Goal: Obtain resource: Download file/media

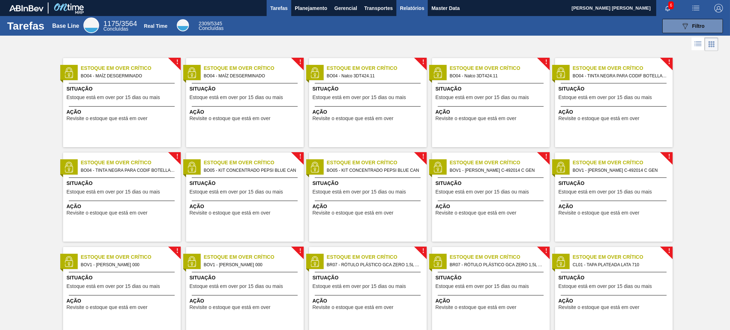
click at [414, 11] on span "Relatórios" at bounding box center [412, 8] width 24 height 9
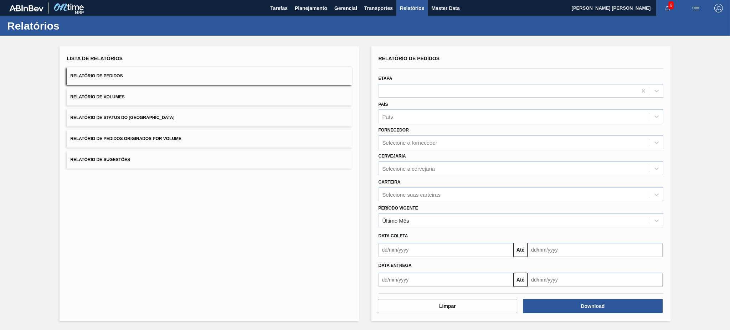
click at [193, 77] on button "Relatório de Pedidos" at bounding box center [209, 75] width 285 height 17
click at [426, 196] on div "Selecione suas carteiras" at bounding box center [411, 194] width 58 height 6
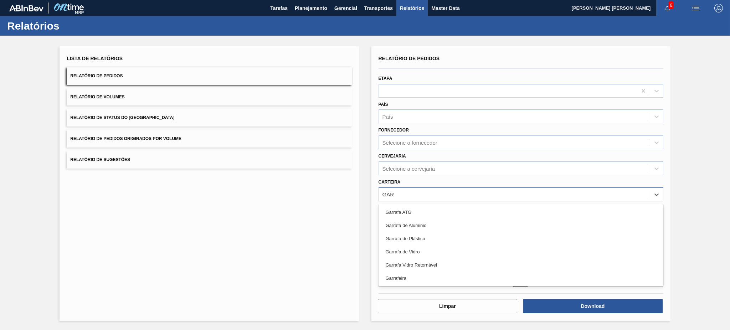
type input "GARR"
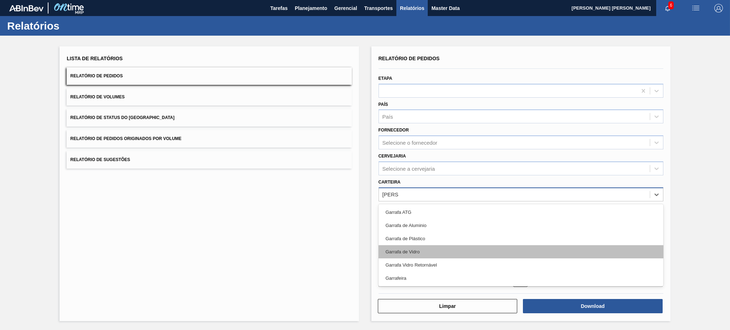
click at [425, 252] on div "Garrafa de Vidro" at bounding box center [520, 251] width 285 height 13
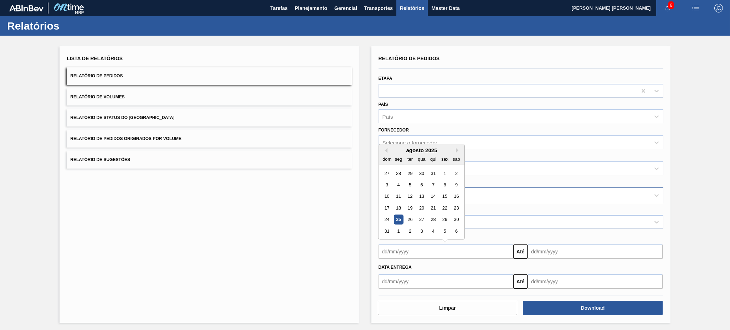
click at [431, 247] on input "text" at bounding box center [445, 251] width 135 height 14
click at [441, 172] on div "1" at bounding box center [445, 174] width 10 height 10
type input "01/08/2025"
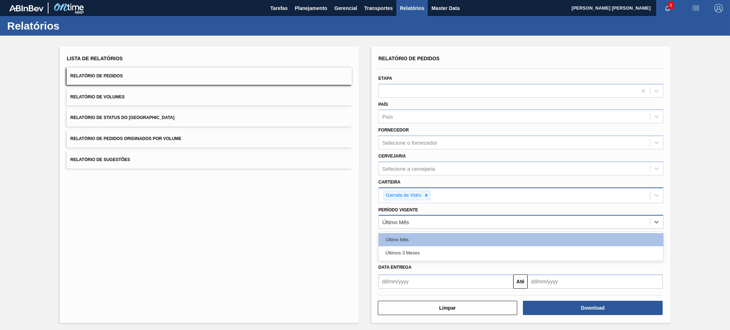
click at [431, 218] on div "Último Mês" at bounding box center [514, 222] width 271 height 10
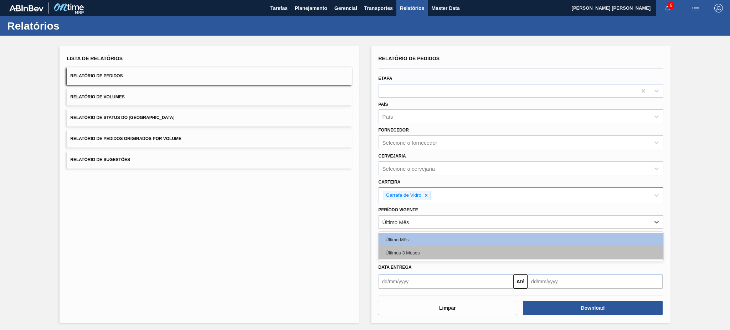
click at [419, 250] on div "Últimos 3 Meses" at bounding box center [520, 252] width 285 height 13
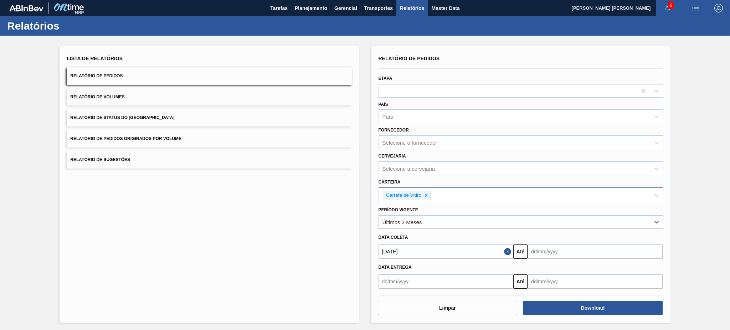
click at [566, 253] on input "text" at bounding box center [594, 251] width 135 height 14
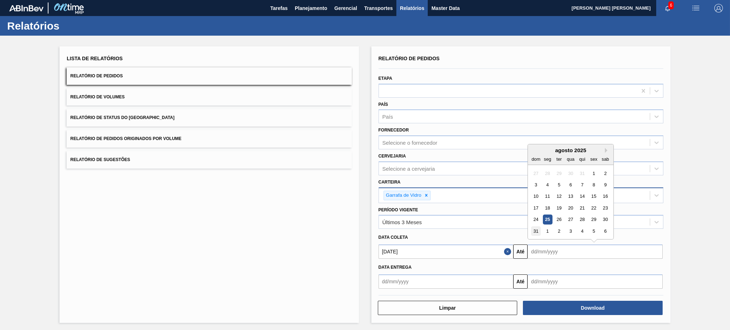
click at [539, 227] on div "31" at bounding box center [536, 231] width 10 height 10
type input "31/08/2025"
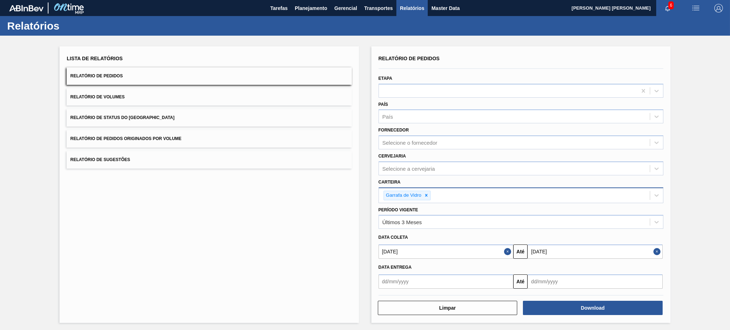
click at [510, 250] on button "Close" at bounding box center [508, 251] width 9 height 14
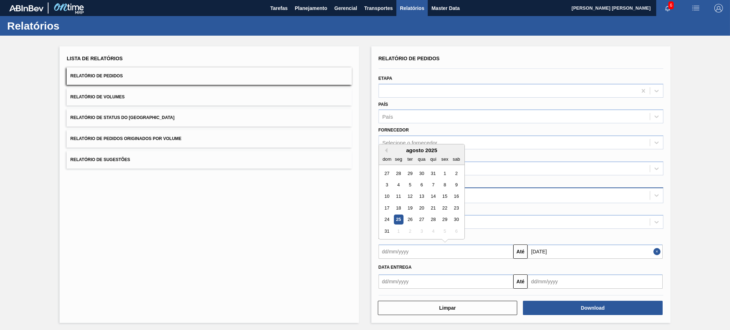
click at [504, 252] on input "text" at bounding box center [445, 251] width 135 height 14
click at [385, 148] on button "Previous Month" at bounding box center [384, 150] width 5 height 5
click at [389, 171] on div "1" at bounding box center [387, 174] width 10 height 10
type input "01/06/2025"
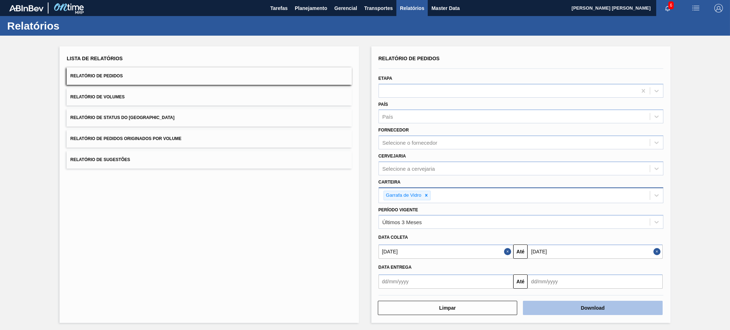
click at [564, 304] on button "Download" at bounding box center [593, 308] width 140 height 14
